Goal: Information Seeking & Learning: Learn about a topic

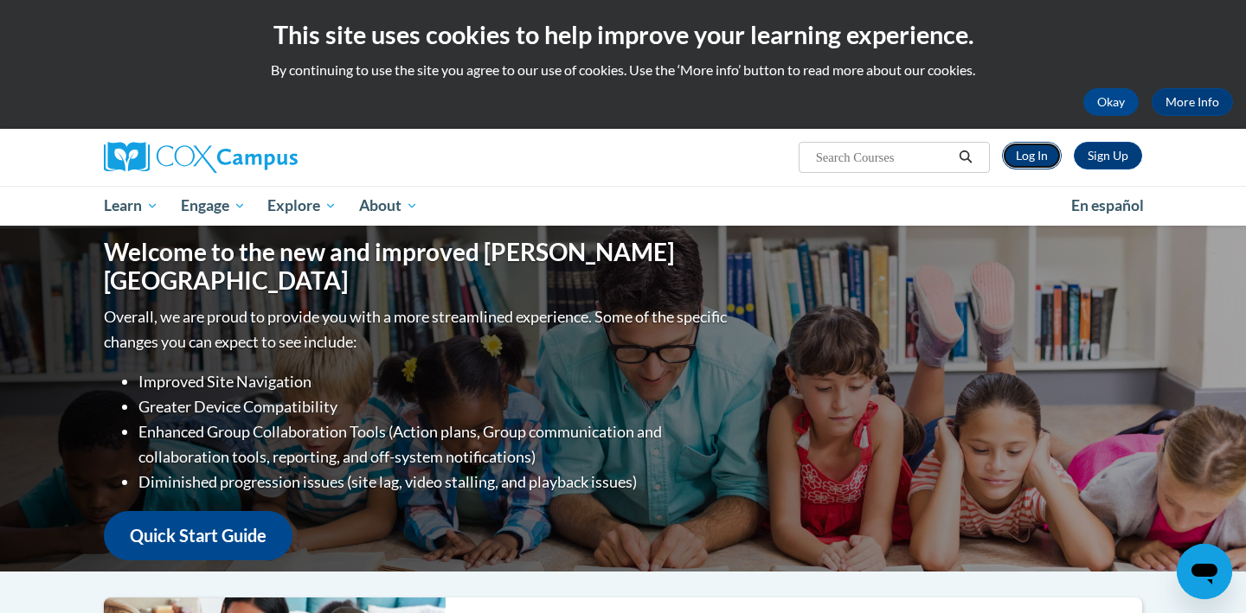
click at [1038, 161] on link "Log In" at bounding box center [1032, 156] width 60 height 28
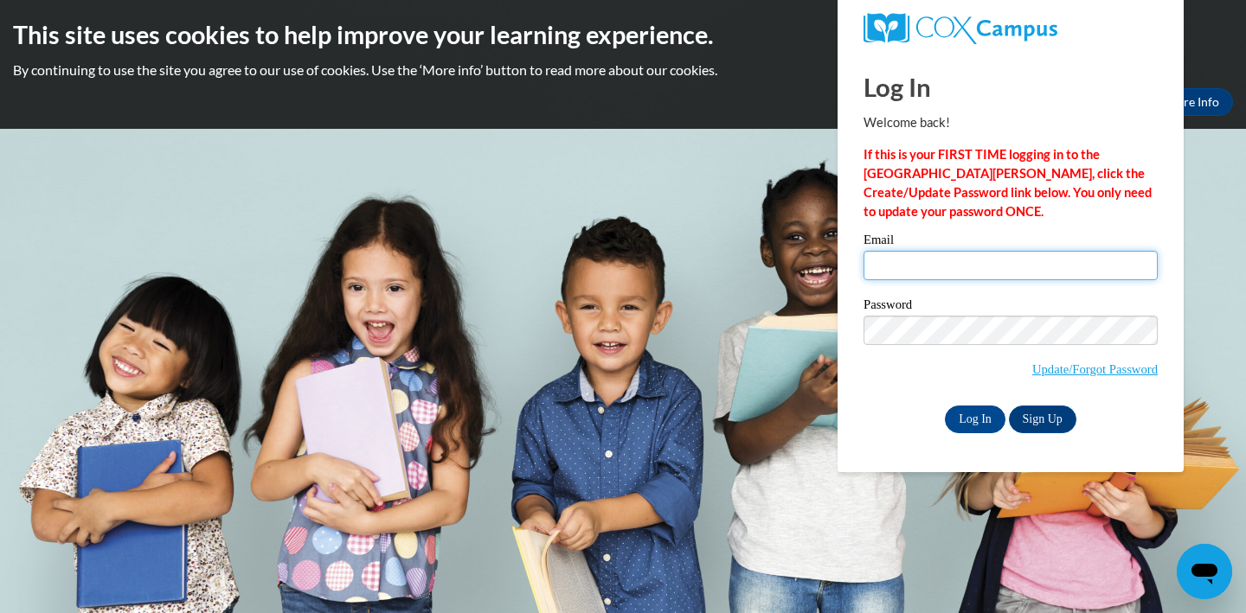
click at [1001, 270] on input "Email" at bounding box center [1010, 265] width 294 height 29
click at [1028, 264] on input "Email" at bounding box center [1010, 265] width 294 height 29
type input "Amari.Blackburn3@gmail.com"
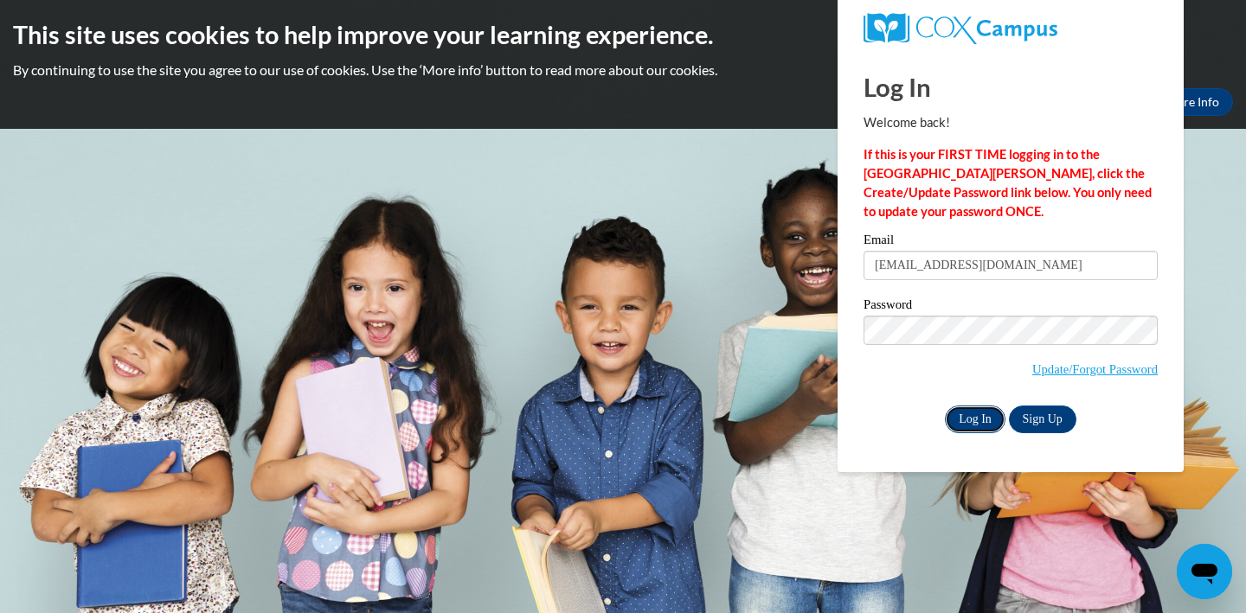
click at [980, 415] on input "Log In" at bounding box center [975, 420] width 61 height 28
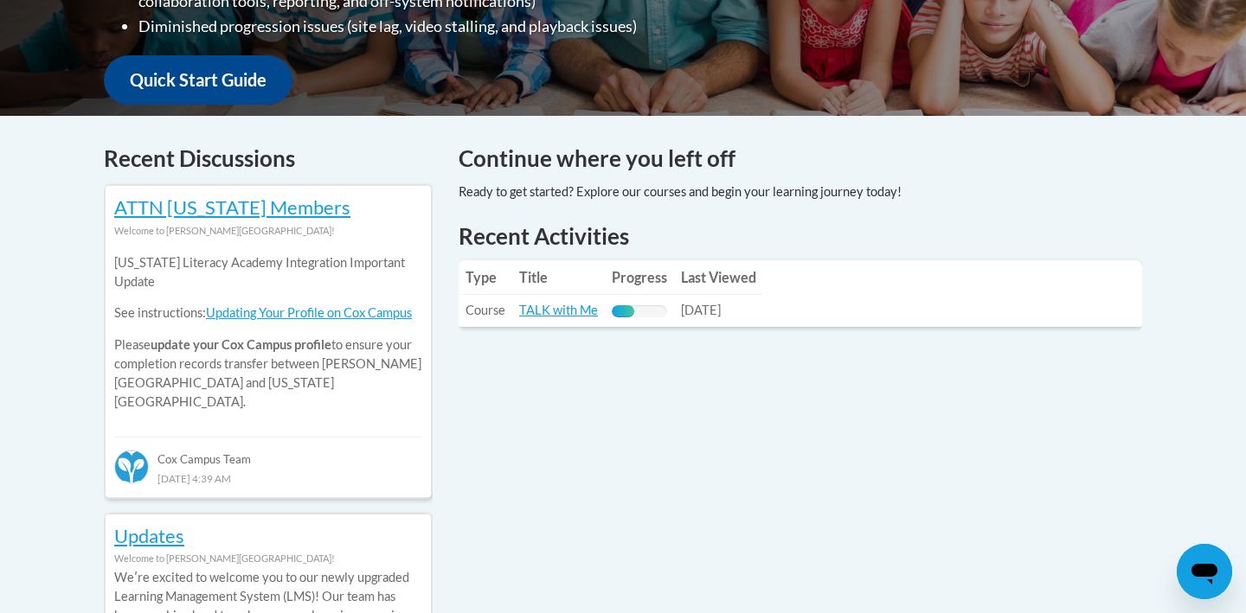
scroll to position [615, 0]
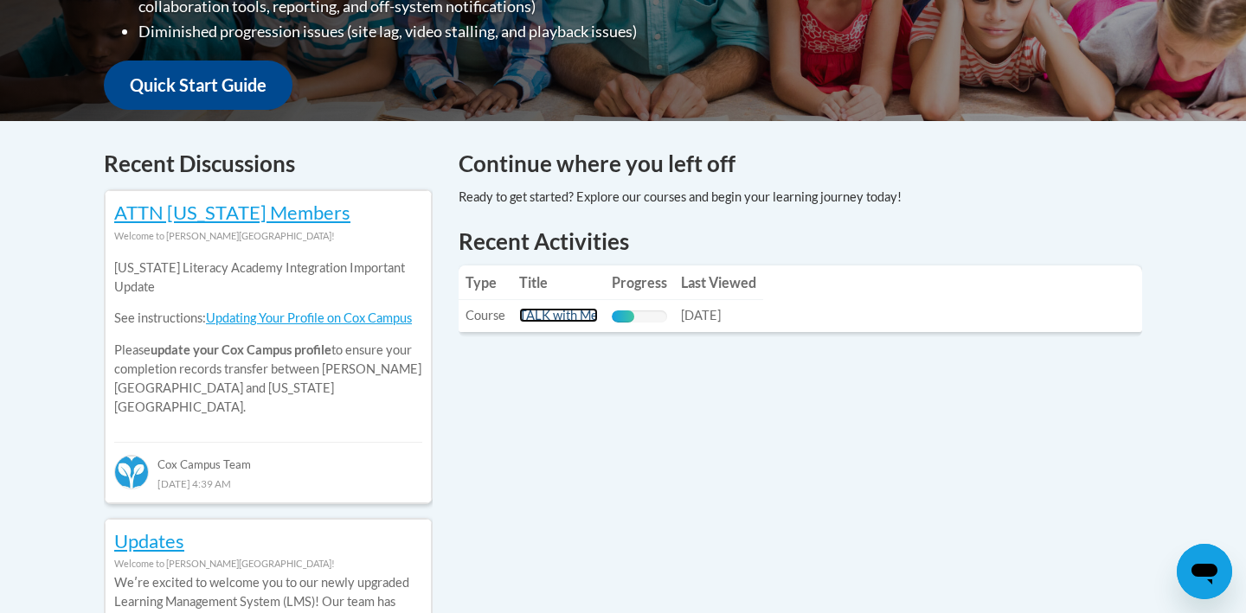
click at [585, 312] on link "TALK with Me" at bounding box center [558, 315] width 79 height 15
click at [570, 309] on link "TALK with Me" at bounding box center [558, 315] width 79 height 15
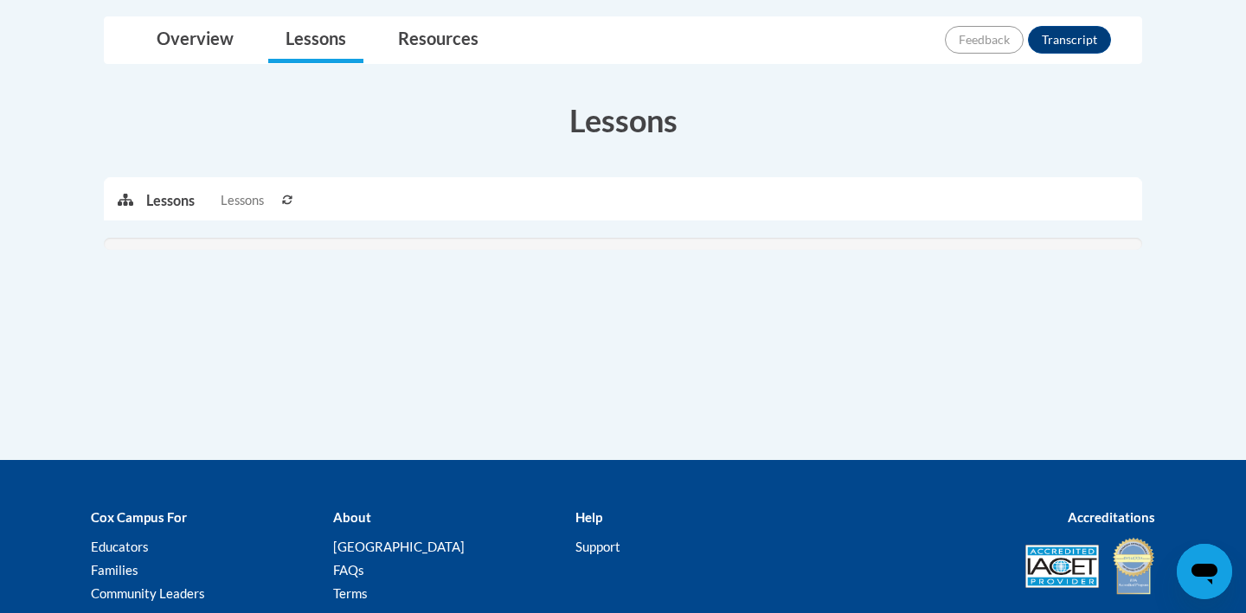
scroll to position [405, 0]
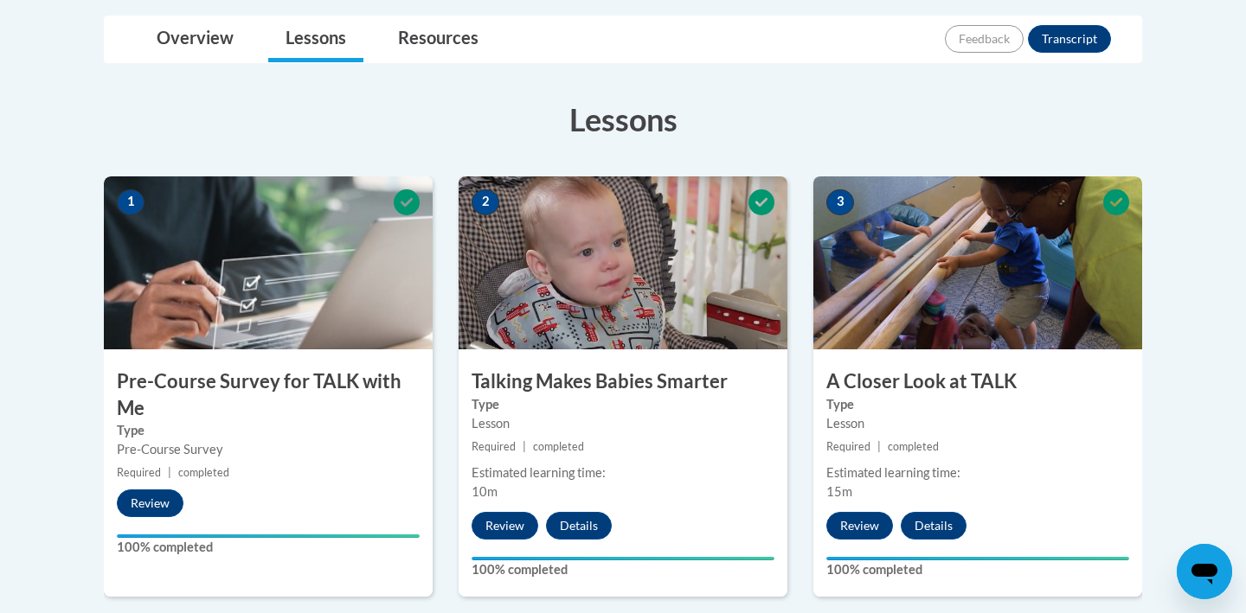
click at [707, 138] on h3 "Lessons" at bounding box center [623, 119] width 1038 height 43
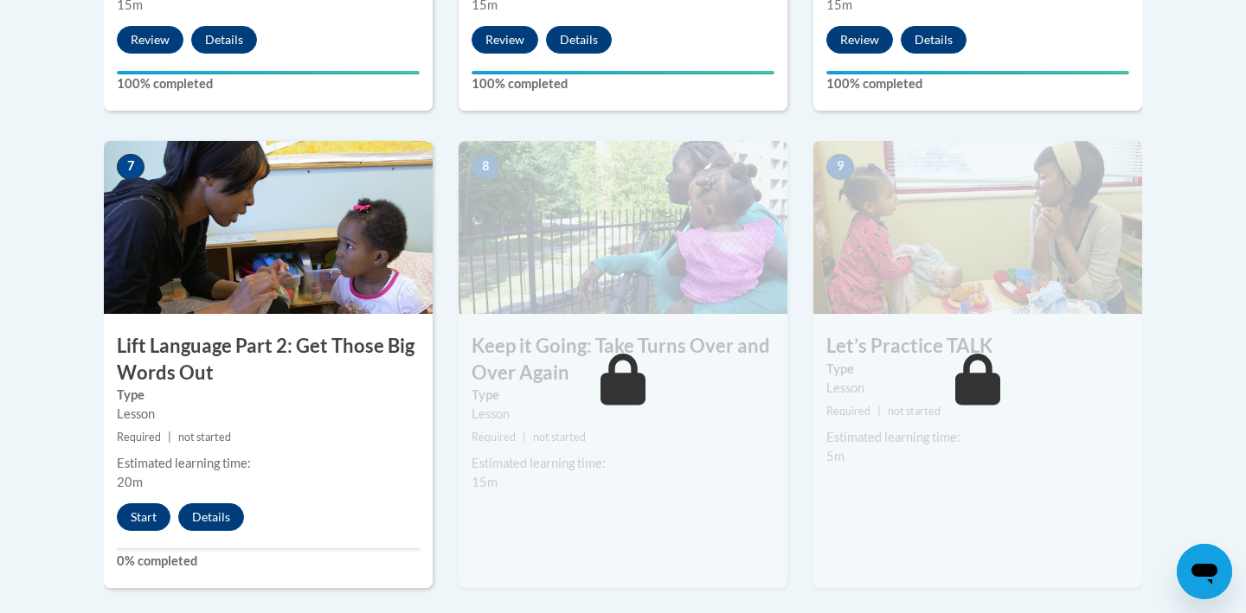
scroll to position [1378, 0]
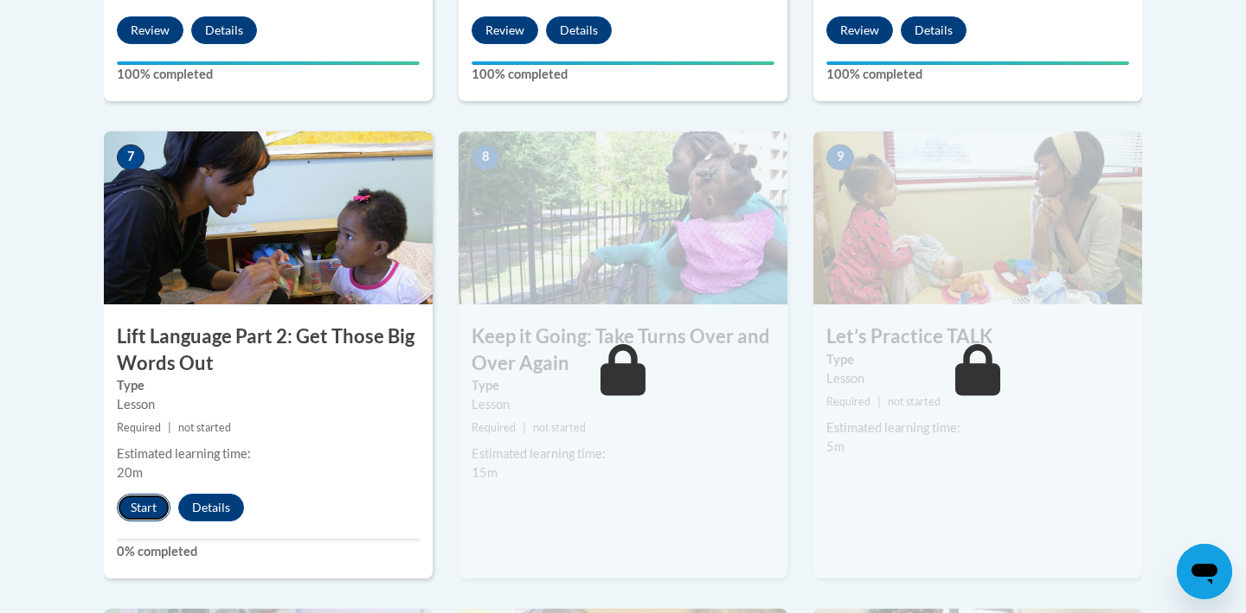
click at [134, 509] on button "Start" at bounding box center [144, 508] width 54 height 28
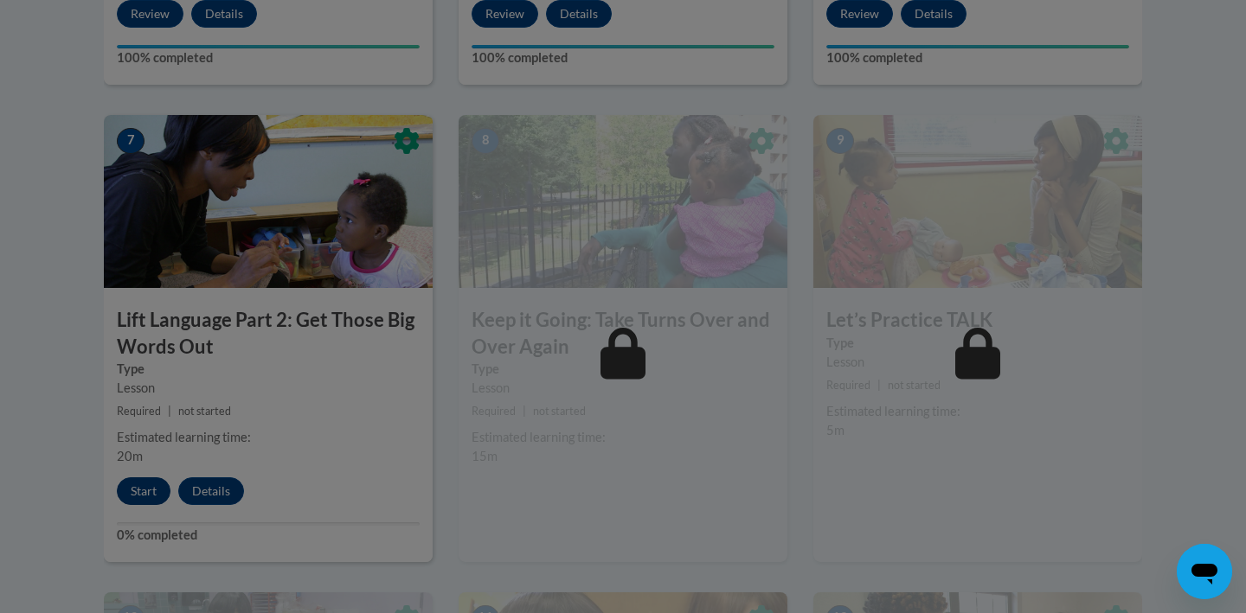
scroll to position [1397, 0]
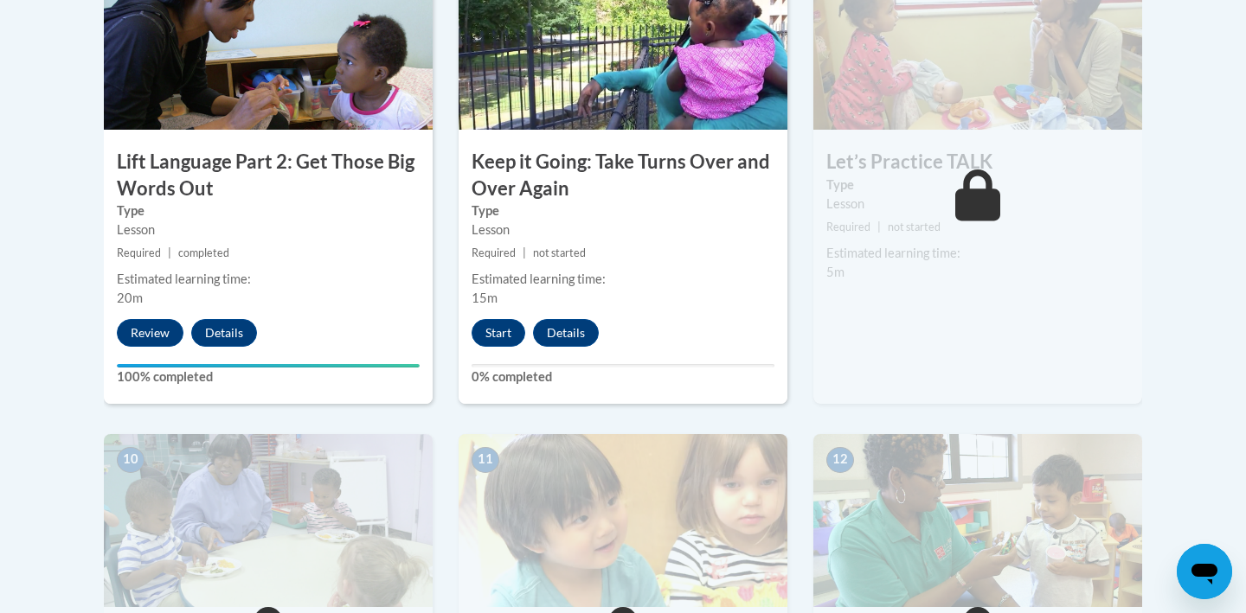
scroll to position [1557, 0]
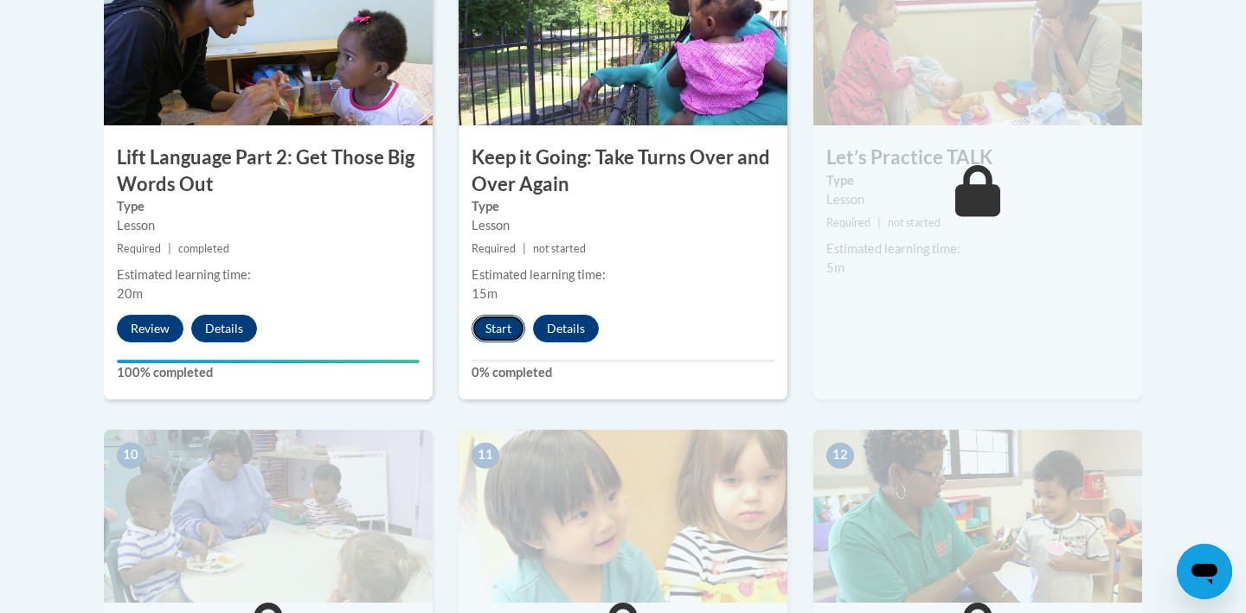
click at [497, 320] on button "Start" at bounding box center [498, 329] width 54 height 28
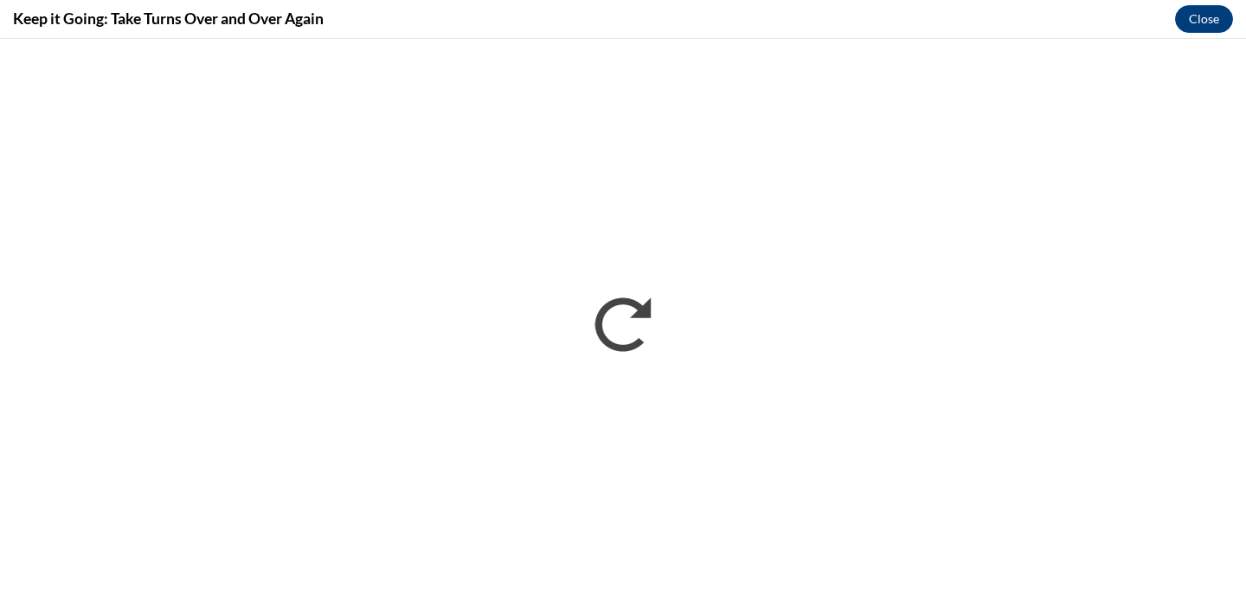
scroll to position [0, 0]
